Goal: Transaction & Acquisition: Purchase product/service

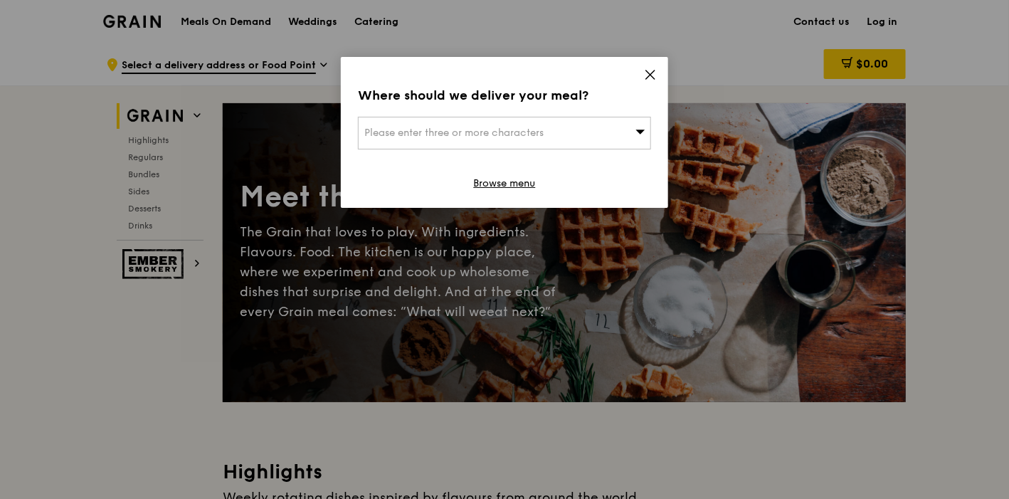
click at [662, 81] on div "Where should we deliver your meal? Please enter three or more characters Browse…" at bounding box center [504, 132] width 327 height 151
click at [652, 76] on icon at bounding box center [650, 74] width 9 height 9
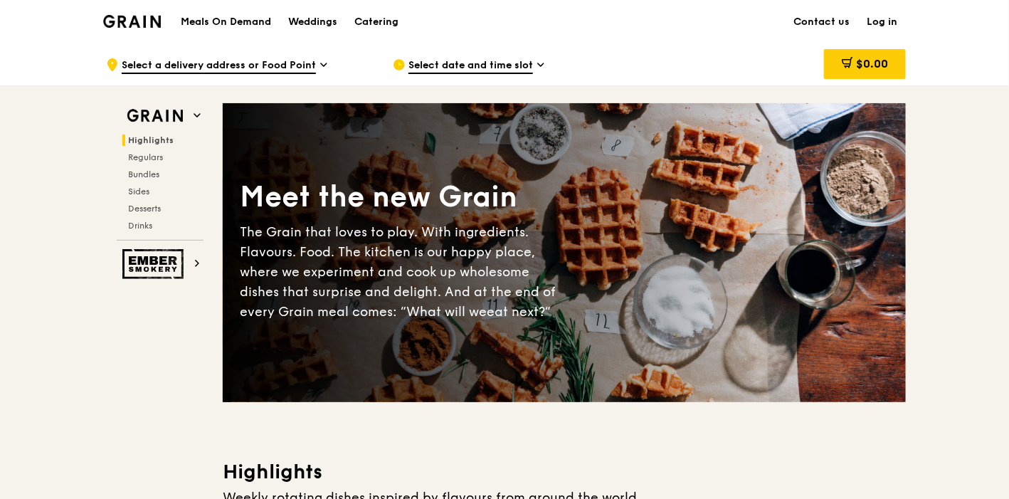
drag, startPoint x: 997, startPoint y: 1, endPoint x: 38, endPoint y: 89, distance: 963.6
click at [143, 153] on span "Regulars" at bounding box center [147, 157] width 38 height 10
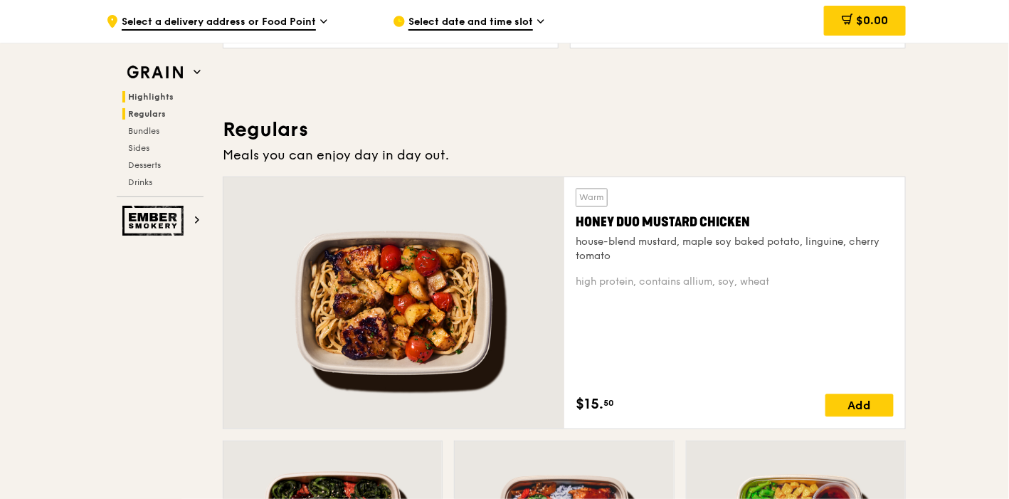
scroll to position [920, 0]
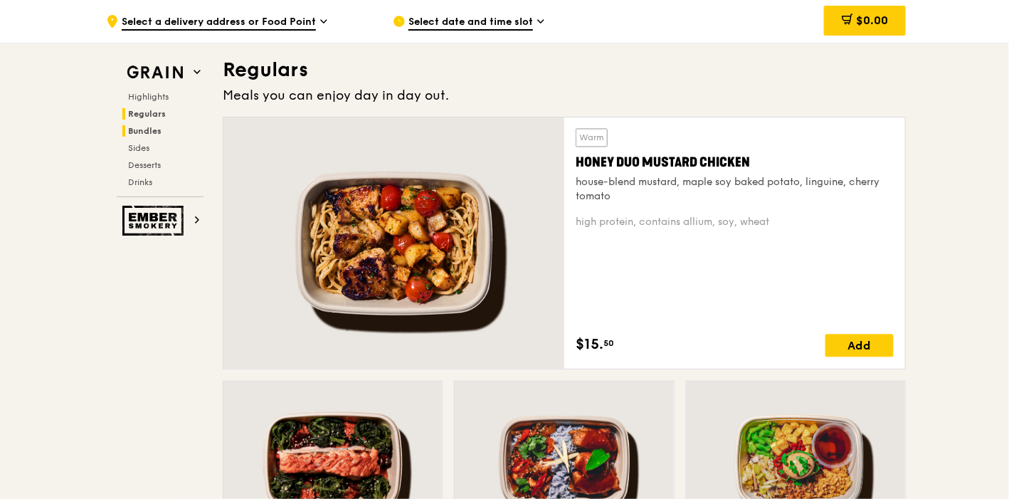
click at [149, 132] on span "Bundles" at bounding box center [144, 131] width 33 height 10
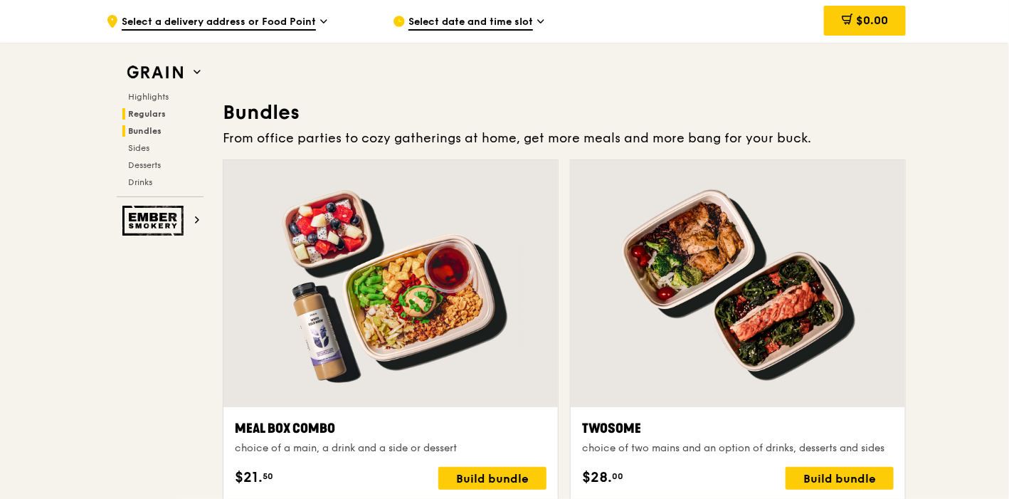
scroll to position [2030, 0]
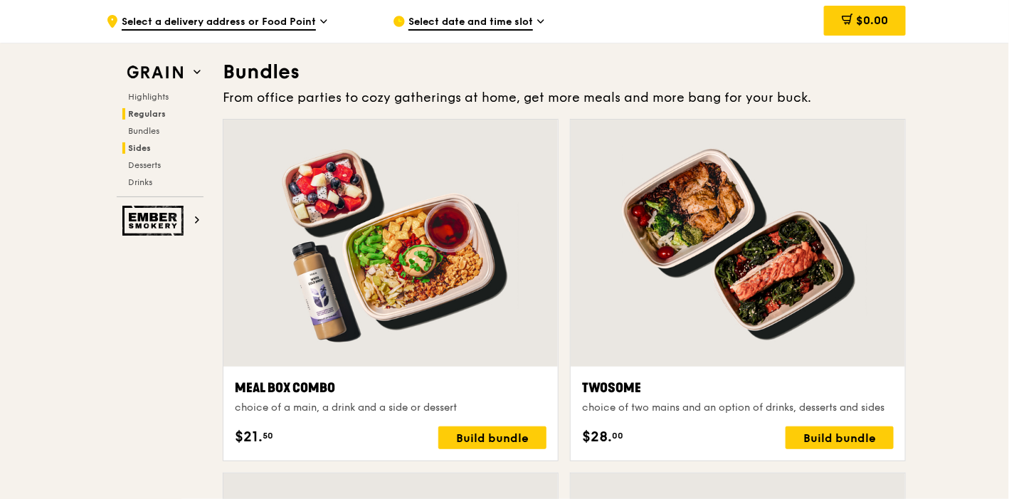
click at [150, 147] on span "Sides" at bounding box center [139, 148] width 23 height 10
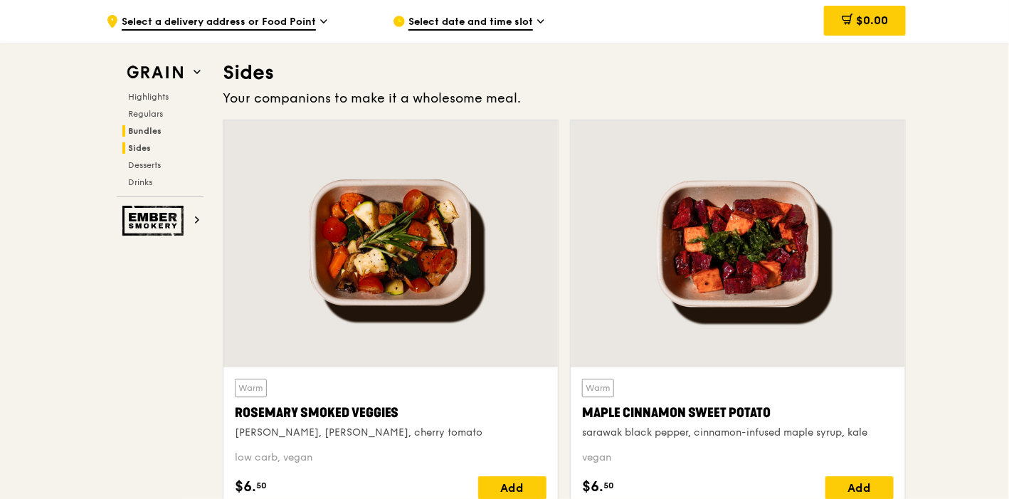
scroll to position [3150, 0]
click at [148, 96] on span "Highlights" at bounding box center [151, 97] width 46 height 10
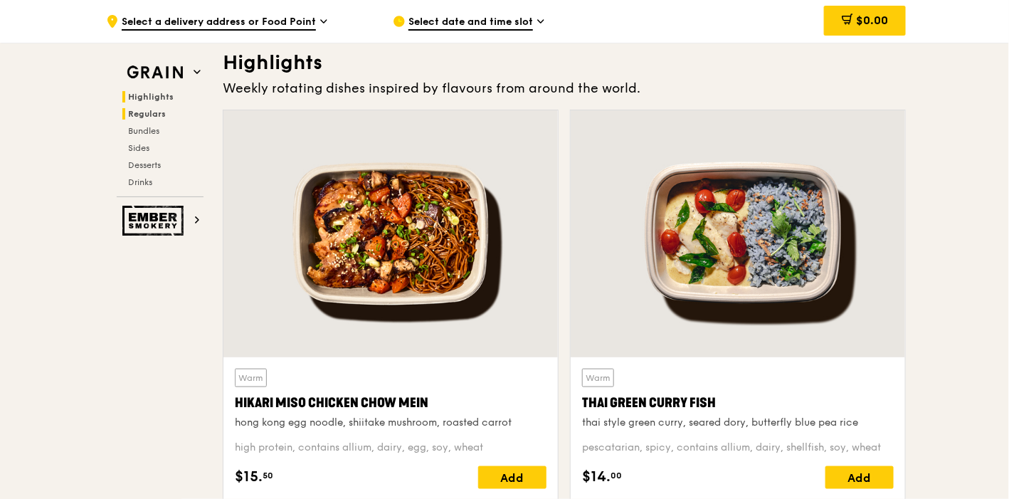
scroll to position [400, 0]
